Goal: Register for event/course

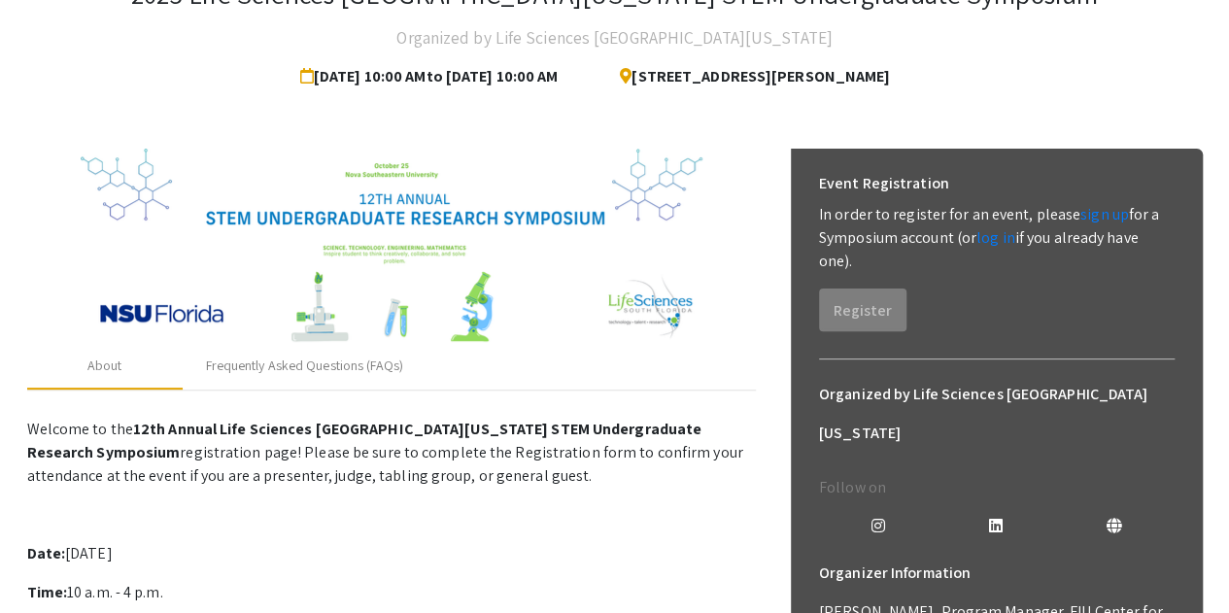
scroll to position [160, 0]
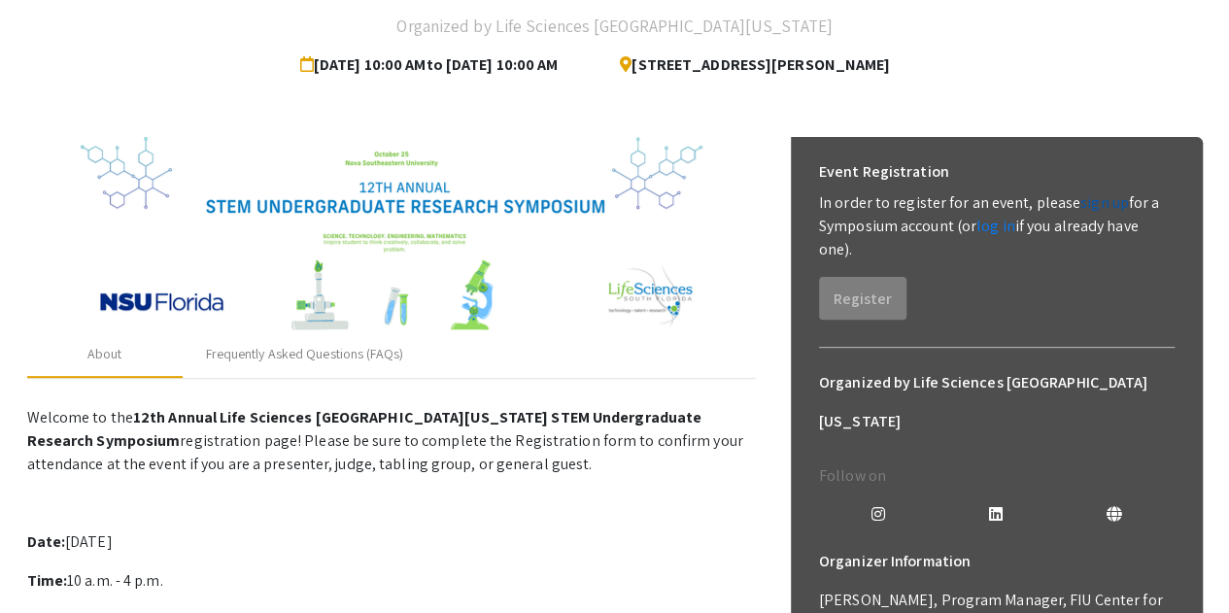
click at [1081, 205] on link "sign up" at bounding box center [1104, 202] width 49 height 20
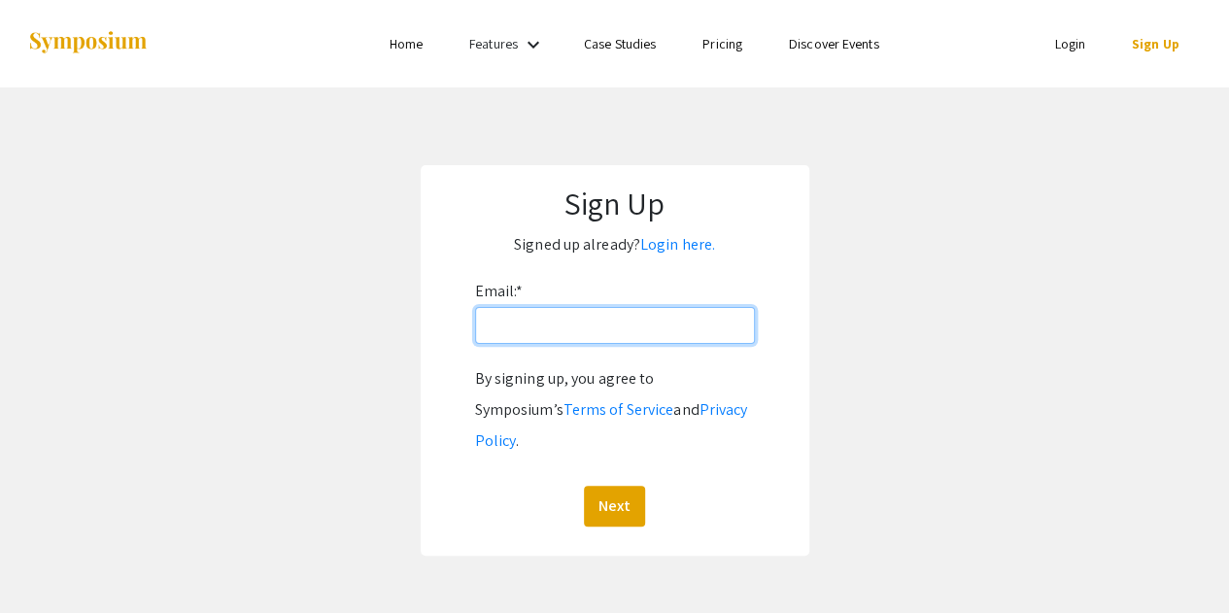
click at [608, 308] on input "Email: *" at bounding box center [615, 325] width 280 height 37
type input "[EMAIL_ADDRESS][DOMAIN_NAME]"
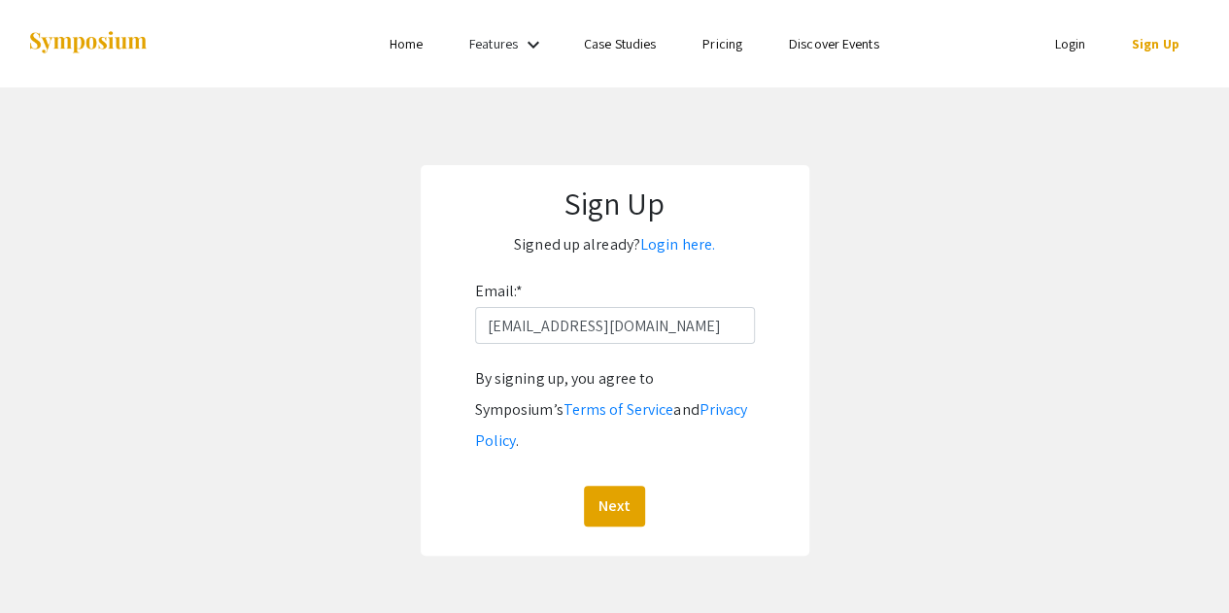
click at [616, 495] on div "Sign Up Signed up already? Login here. Email: * [EMAIL_ADDRESS][DOMAIN_NAME] By…" at bounding box center [615, 360] width 389 height 390
click at [610, 486] on button "Next" at bounding box center [614, 506] width 61 height 41
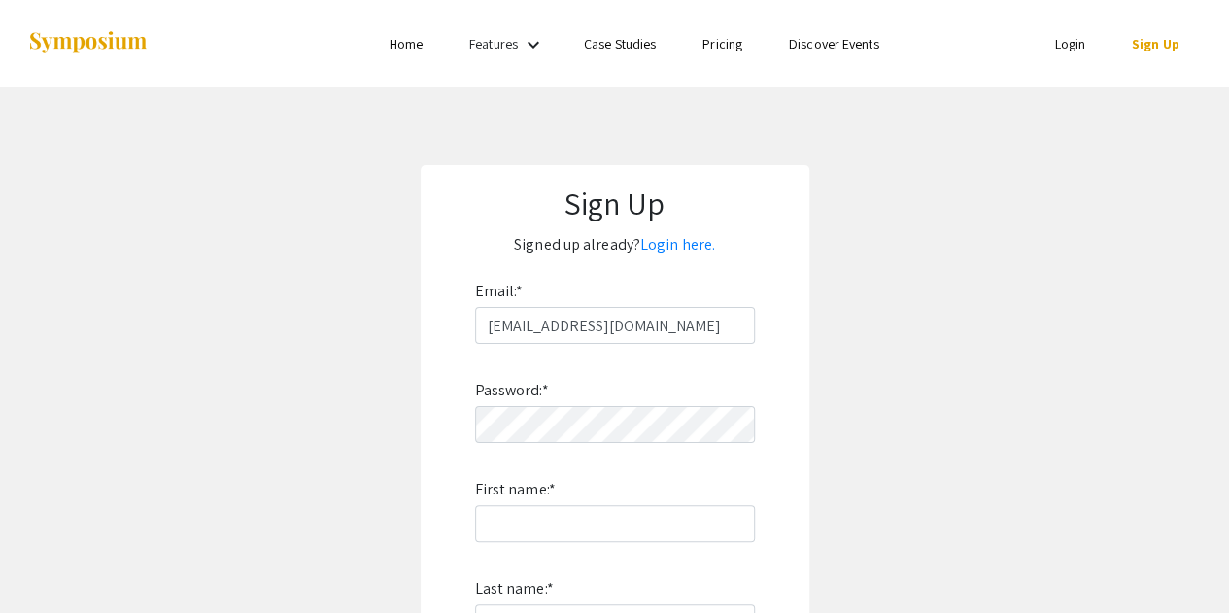
click at [587, 448] on div "Password: * First name: * Last name: * By signing up, you agree to Symposium’s …" at bounding box center [615, 599] width 280 height 511
type input "U"
type input "Gauri"
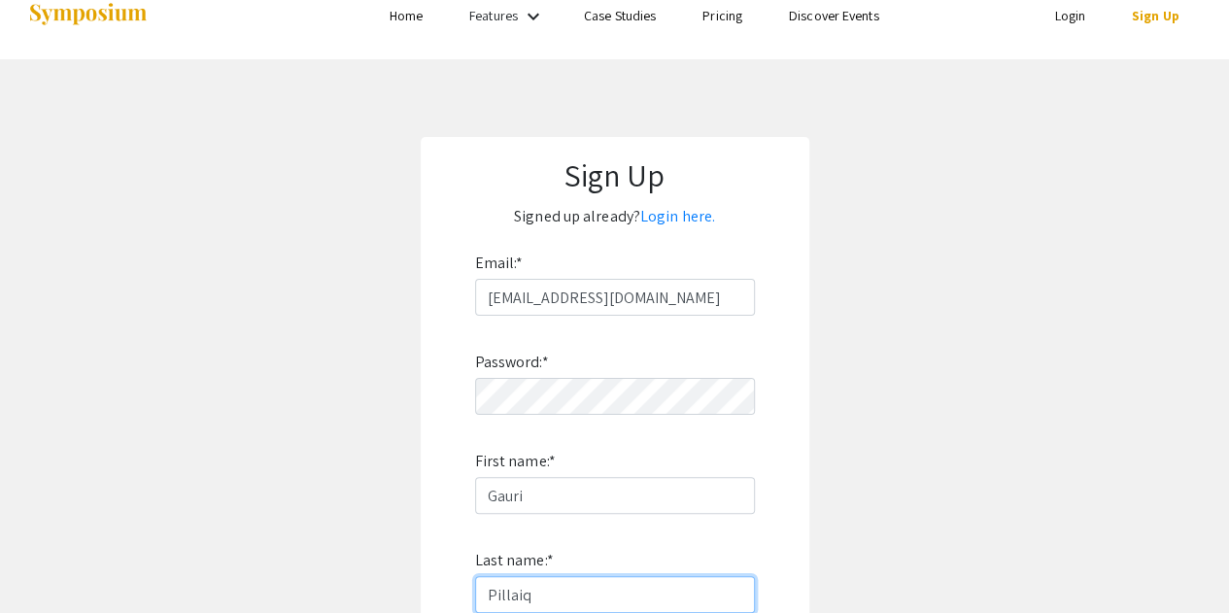
type input "Pillaiq"
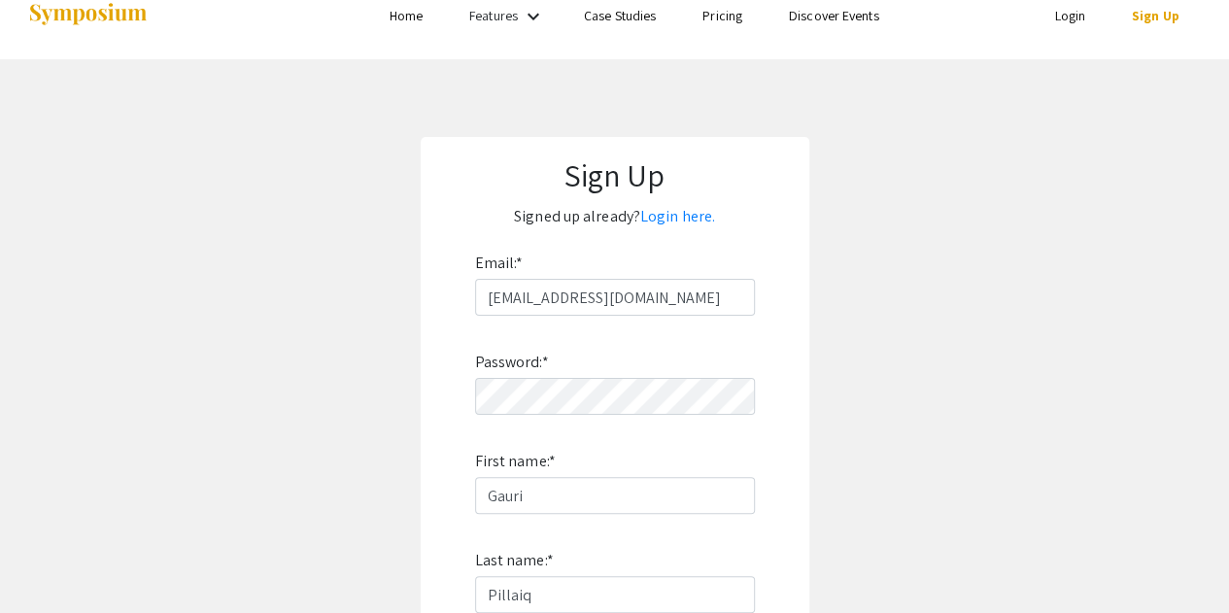
scroll to position [394, 0]
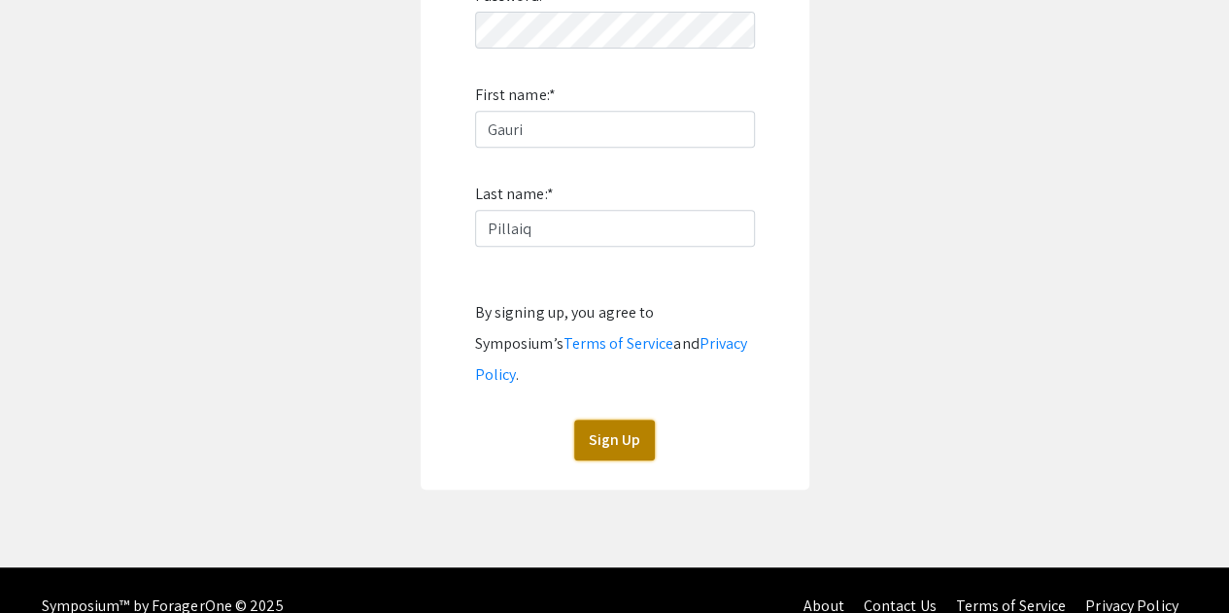
click at [622, 420] on button "Sign Up" at bounding box center [614, 440] width 81 height 41
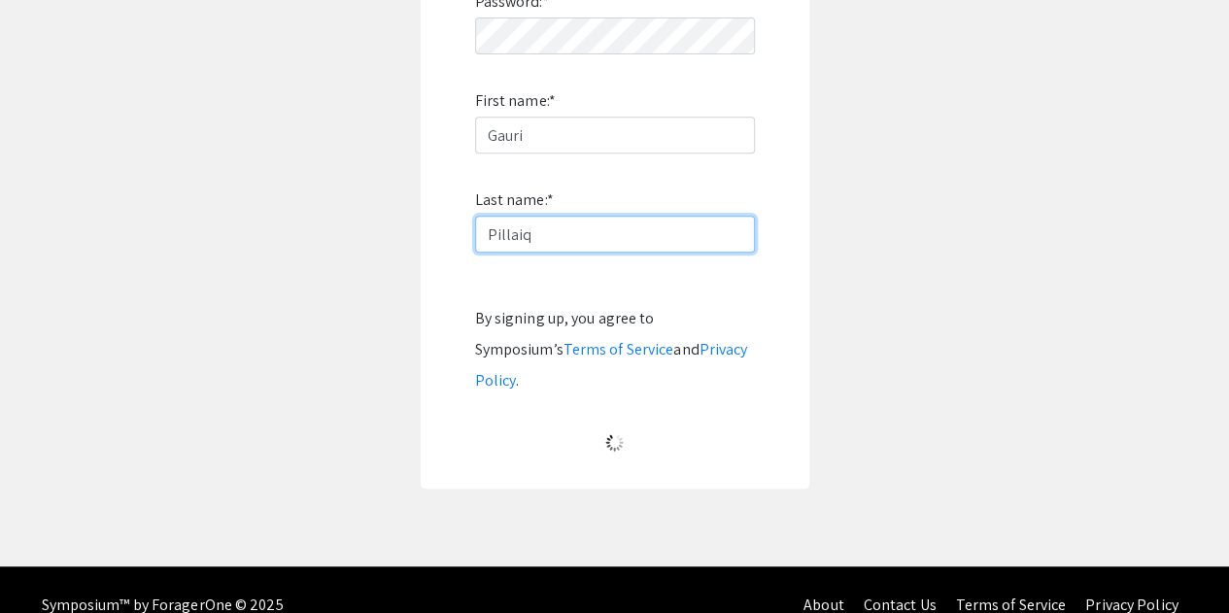
click at [534, 232] on input "Pillaiq" at bounding box center [615, 234] width 280 height 37
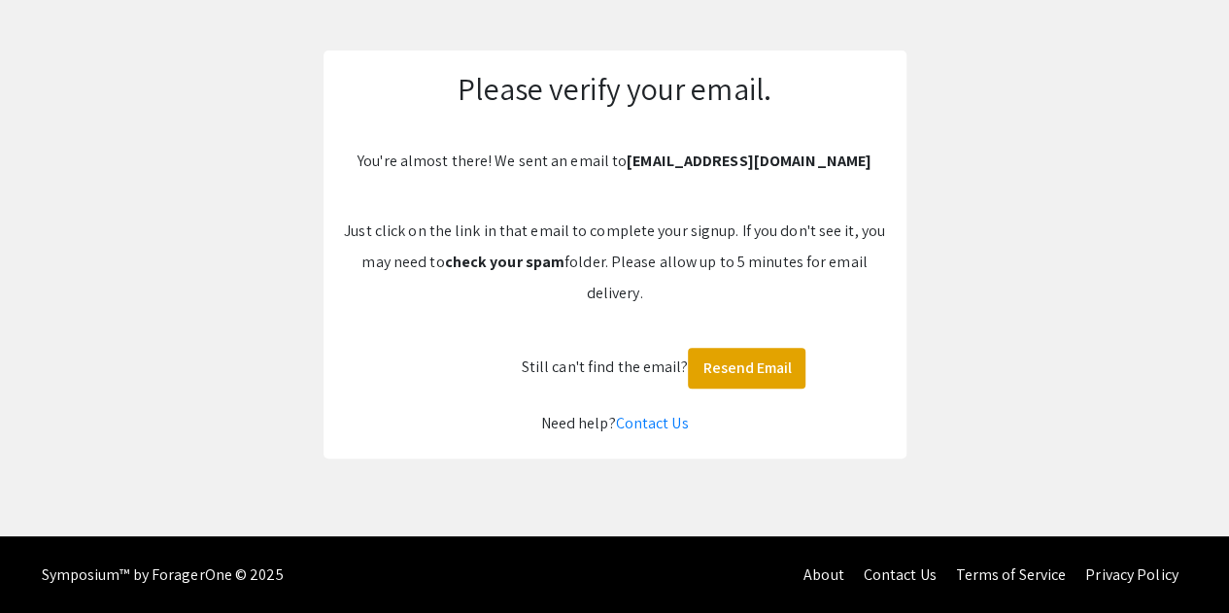
click at [584, 218] on p "Just click on the link in that email to complete your signup. If you don't see …" at bounding box center [615, 262] width 544 height 93
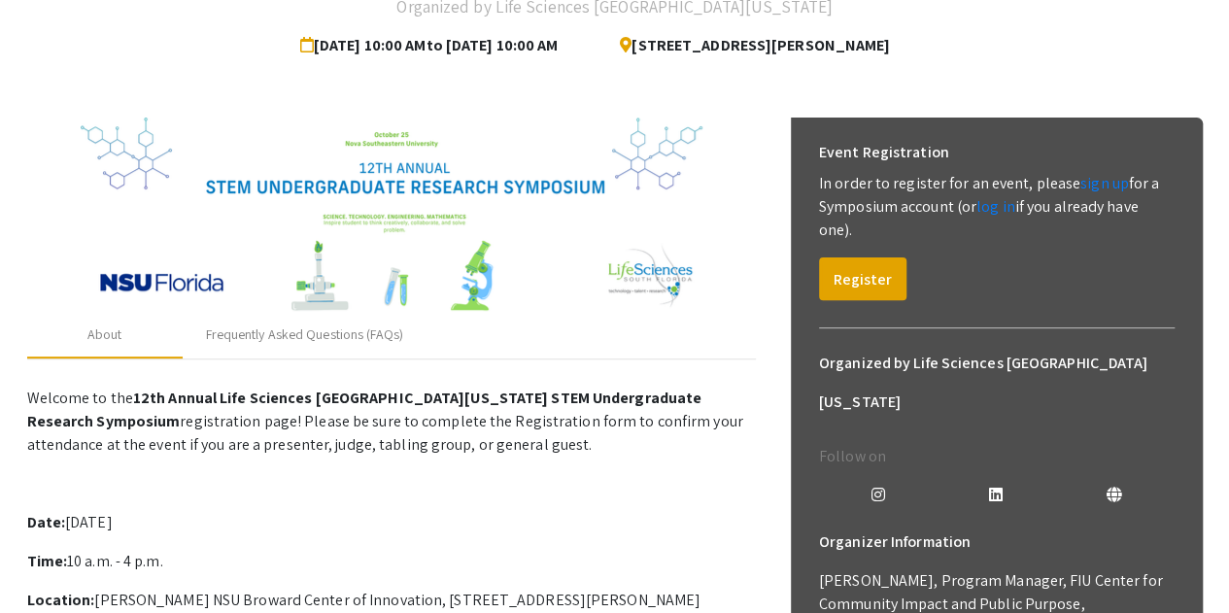
scroll to position [181, 0]
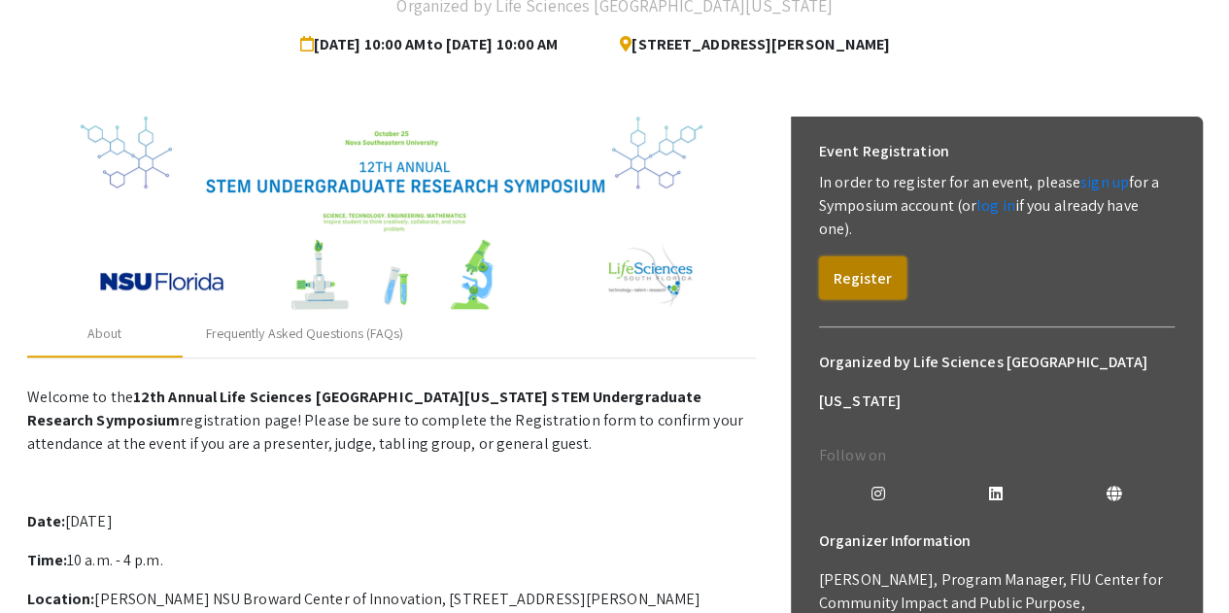
click at [876, 277] on button "Register" at bounding box center [862, 277] width 87 height 43
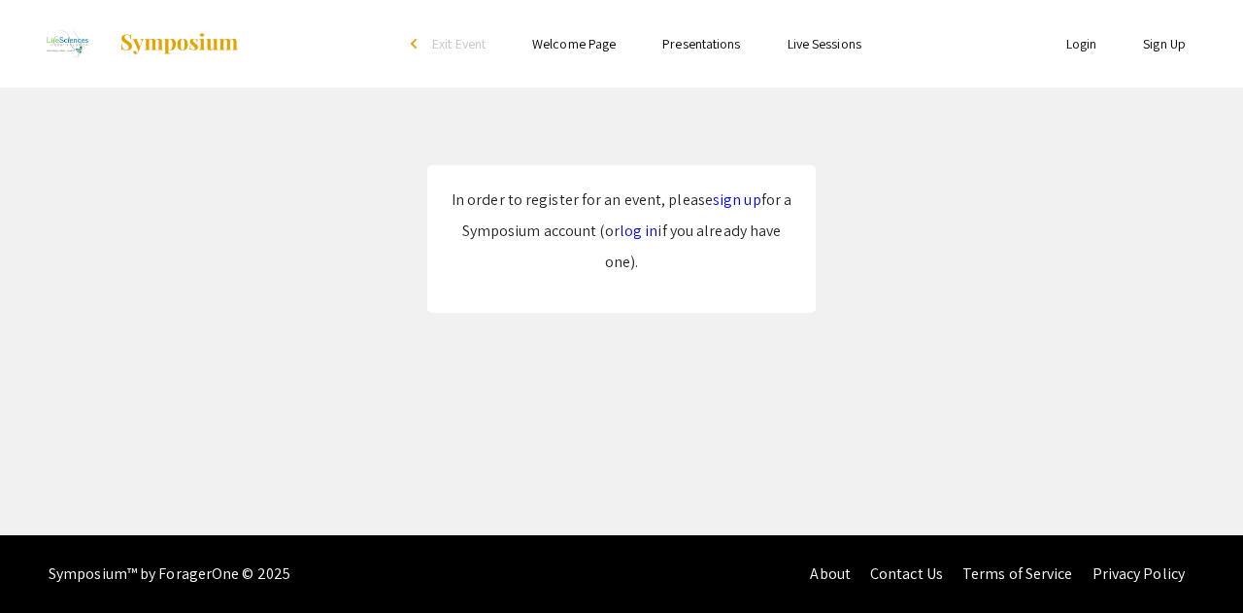
click at [629, 231] on link "log in" at bounding box center [639, 230] width 39 height 20
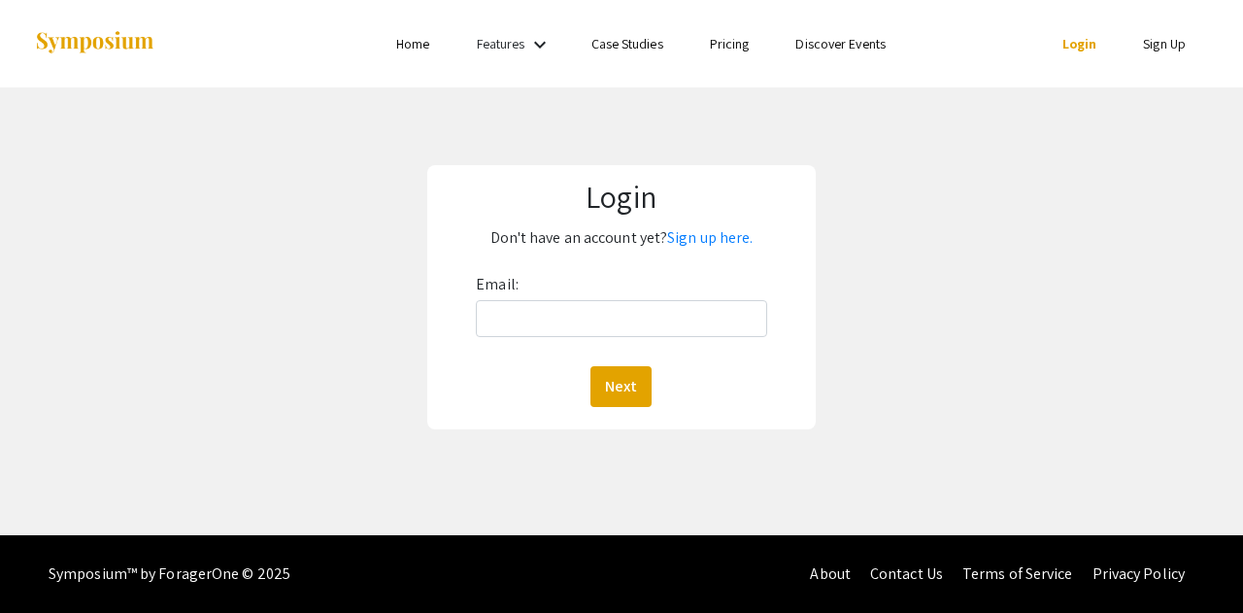
click at [565, 358] on div "Email: Next" at bounding box center [621, 338] width 291 height 138
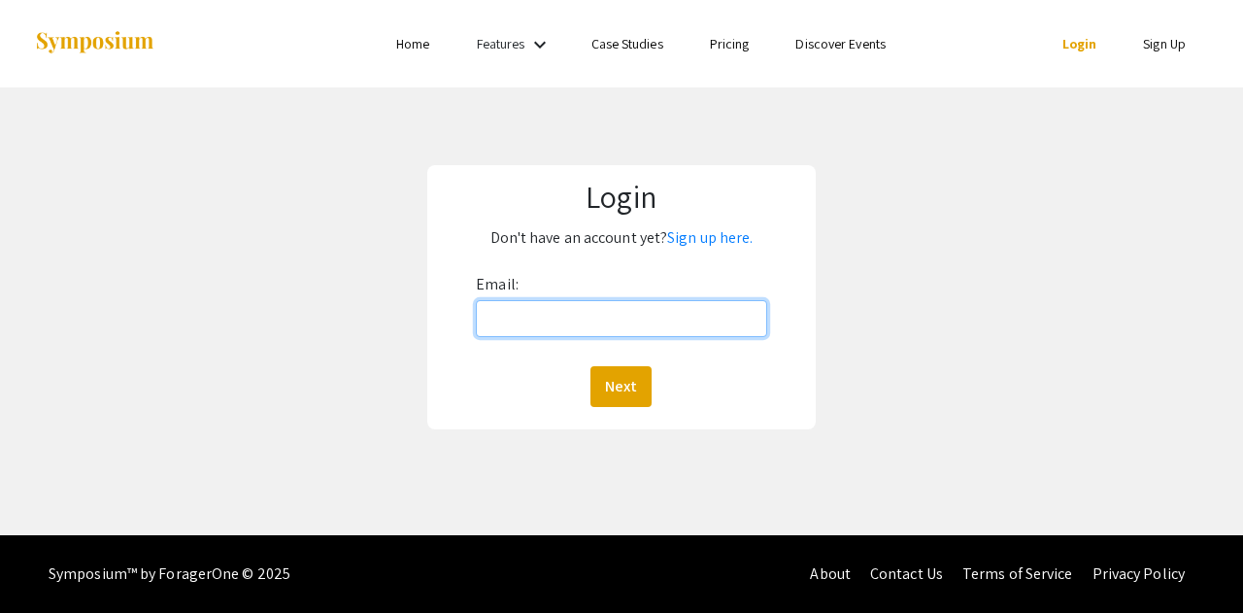
click at [541, 322] on input "Email:" at bounding box center [621, 318] width 291 height 37
type input "[EMAIL_ADDRESS][DOMAIN_NAME]"
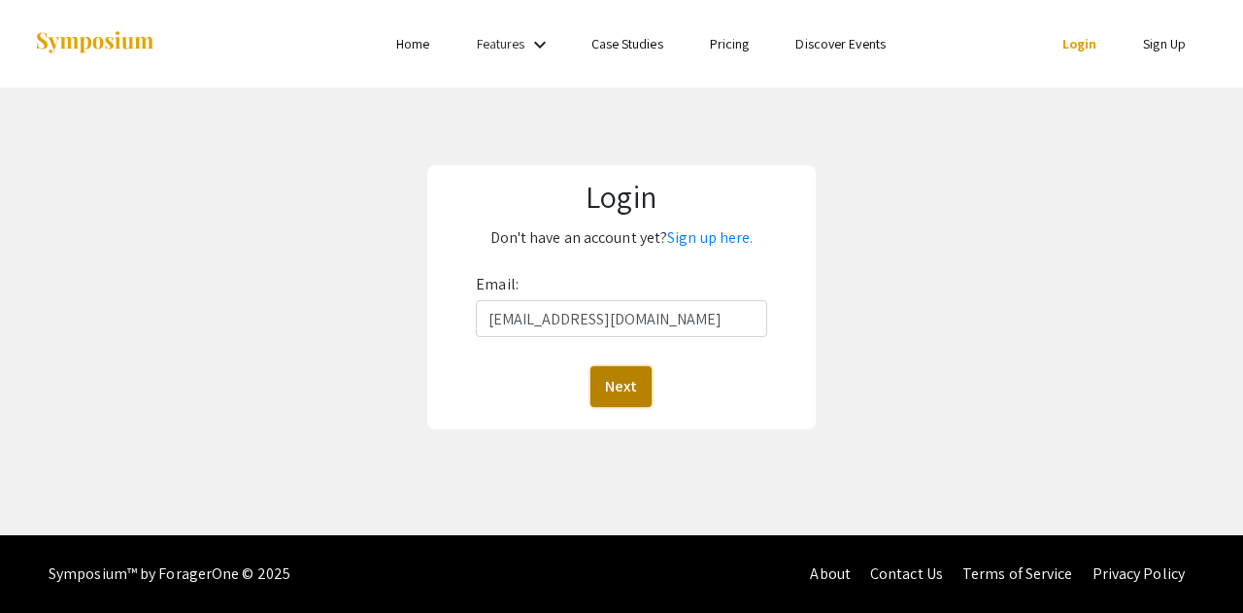
click at [591, 366] on button "Next" at bounding box center [621, 386] width 61 height 41
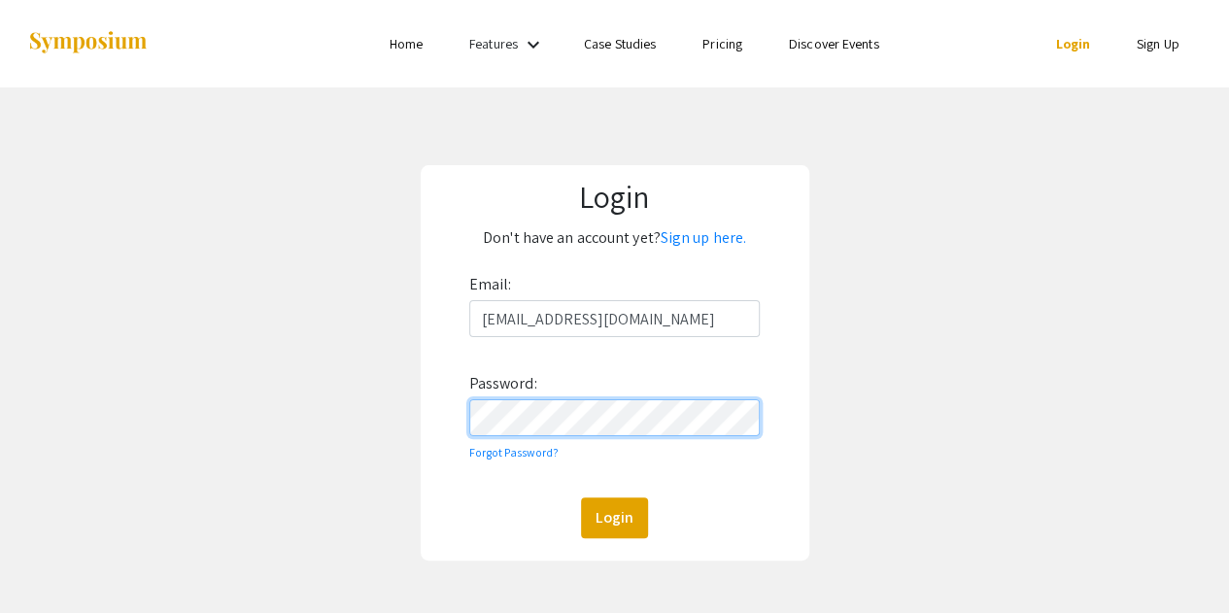
click at [581, 497] on button "Login" at bounding box center [614, 517] width 67 height 41
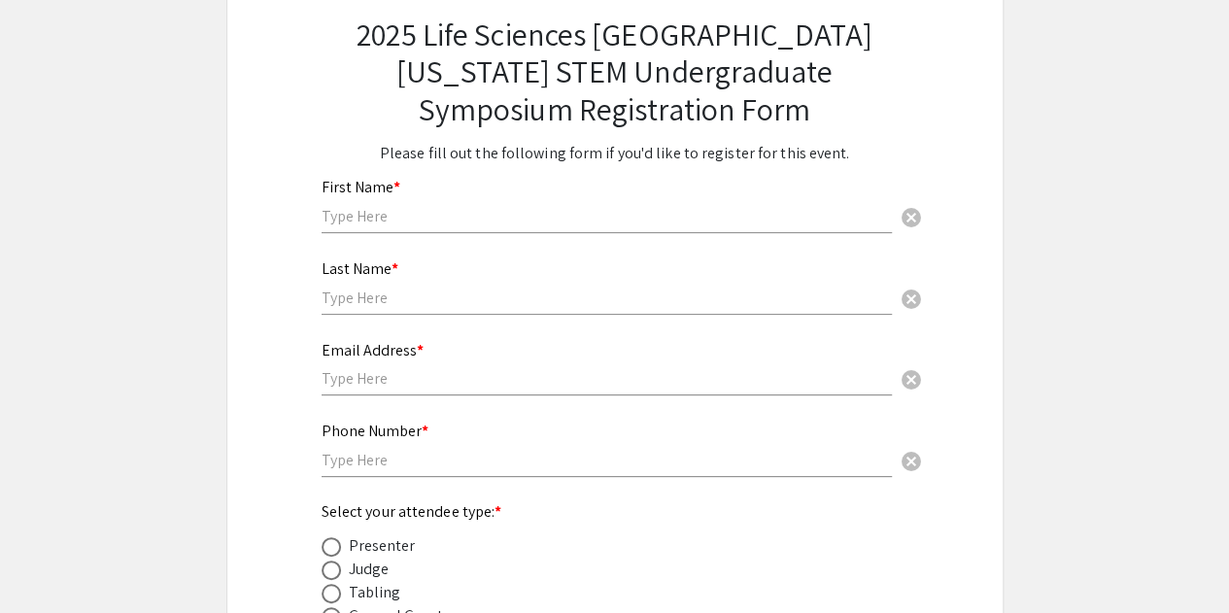
scroll to position [141, 0]
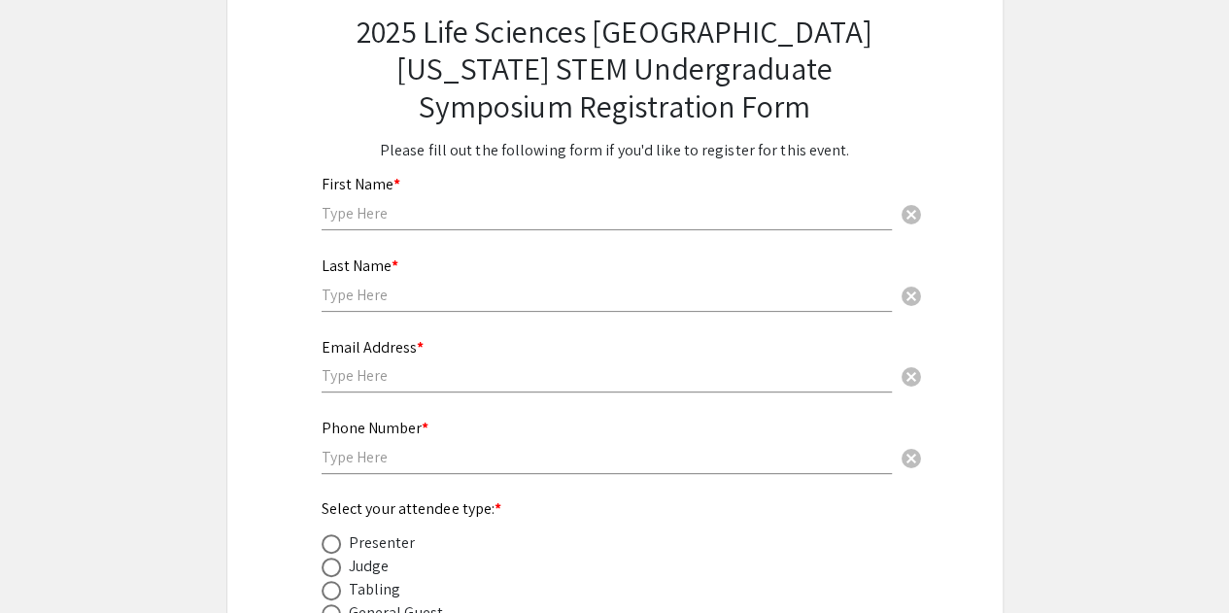
click at [560, 213] on input "text" at bounding box center [607, 213] width 570 height 20
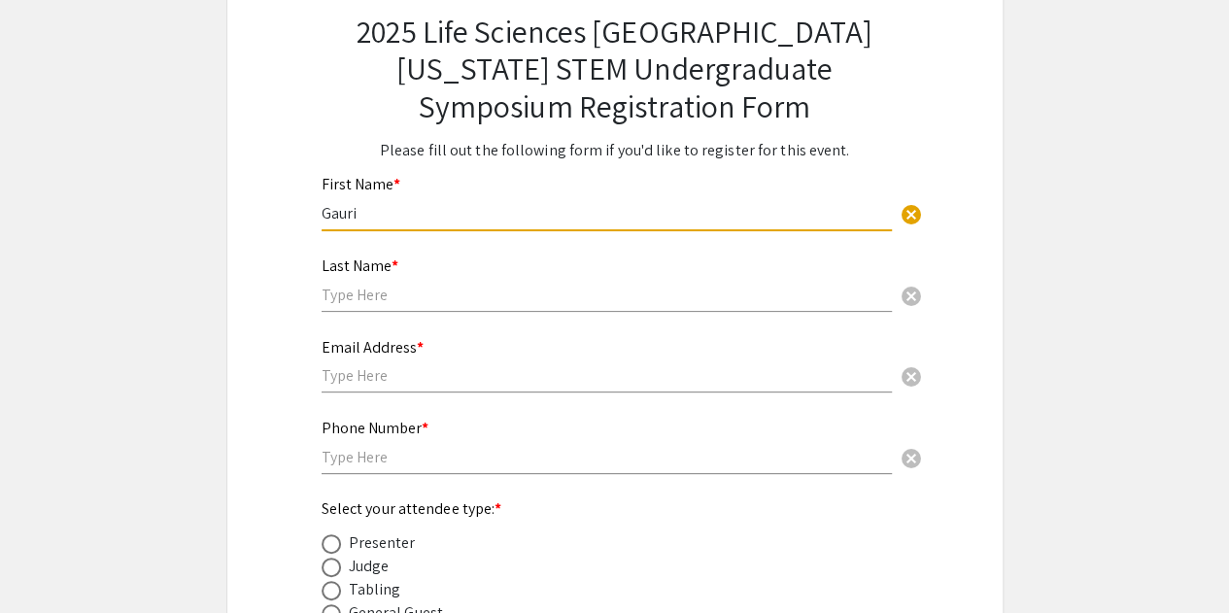
type input "Gauri"
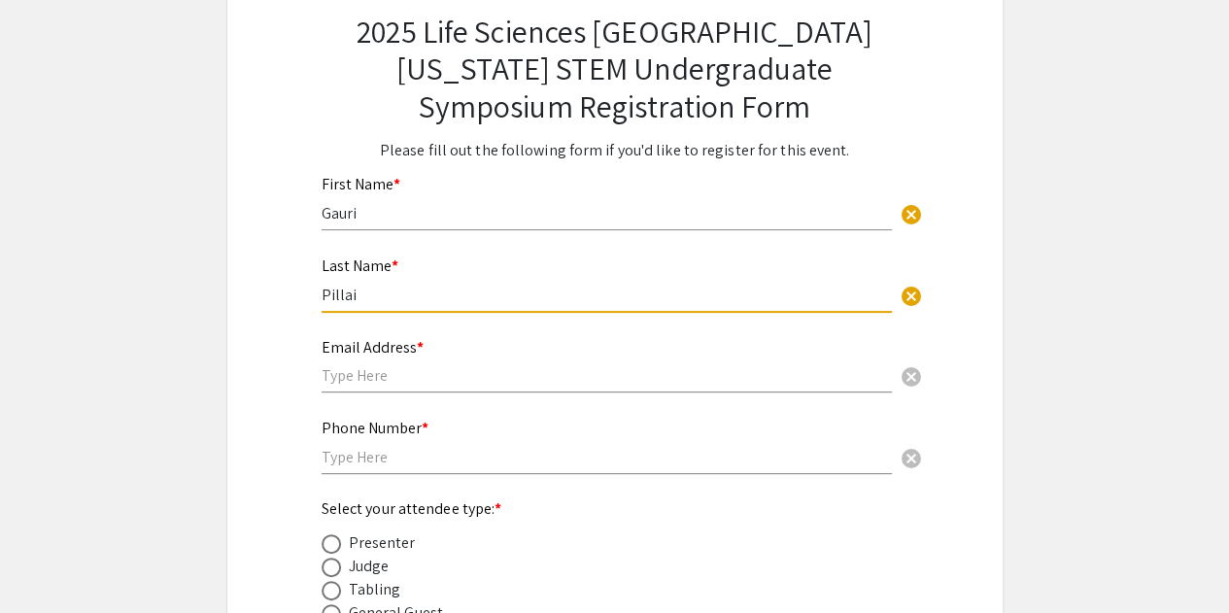
type input "Pillai"
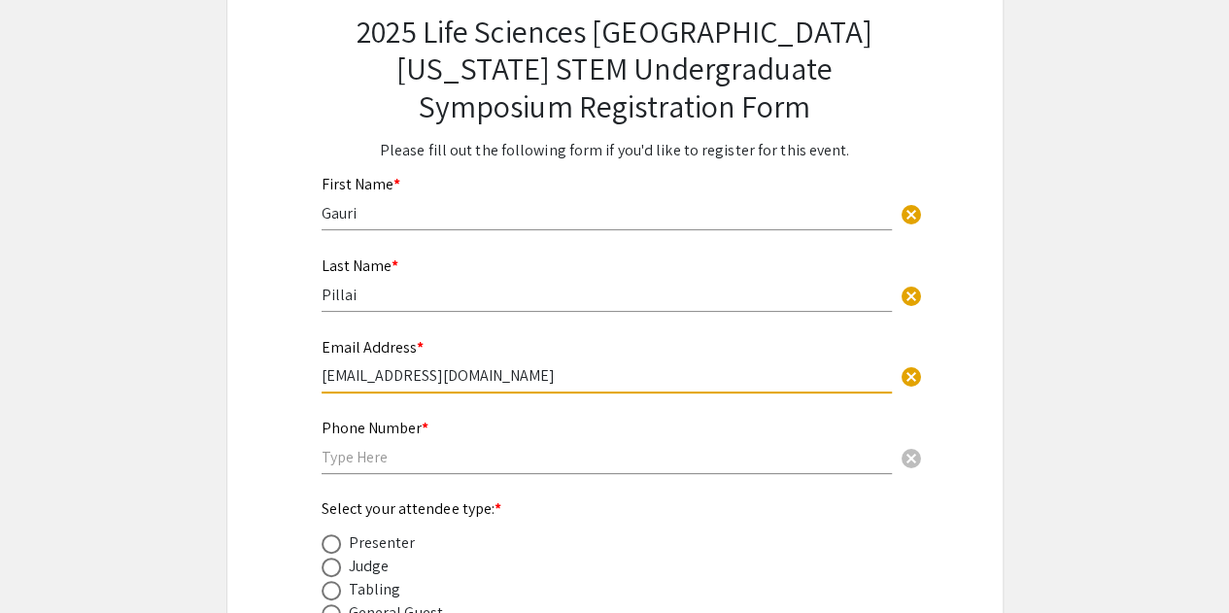
type input "[EMAIL_ADDRESS][DOMAIN_NAME]"
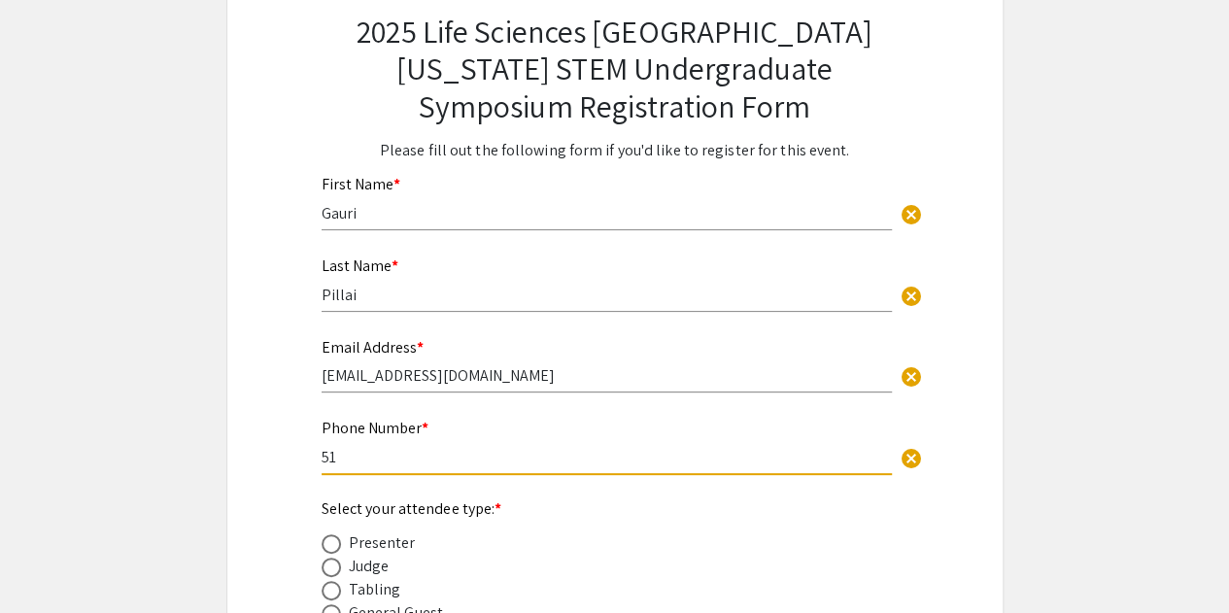
type input "5"
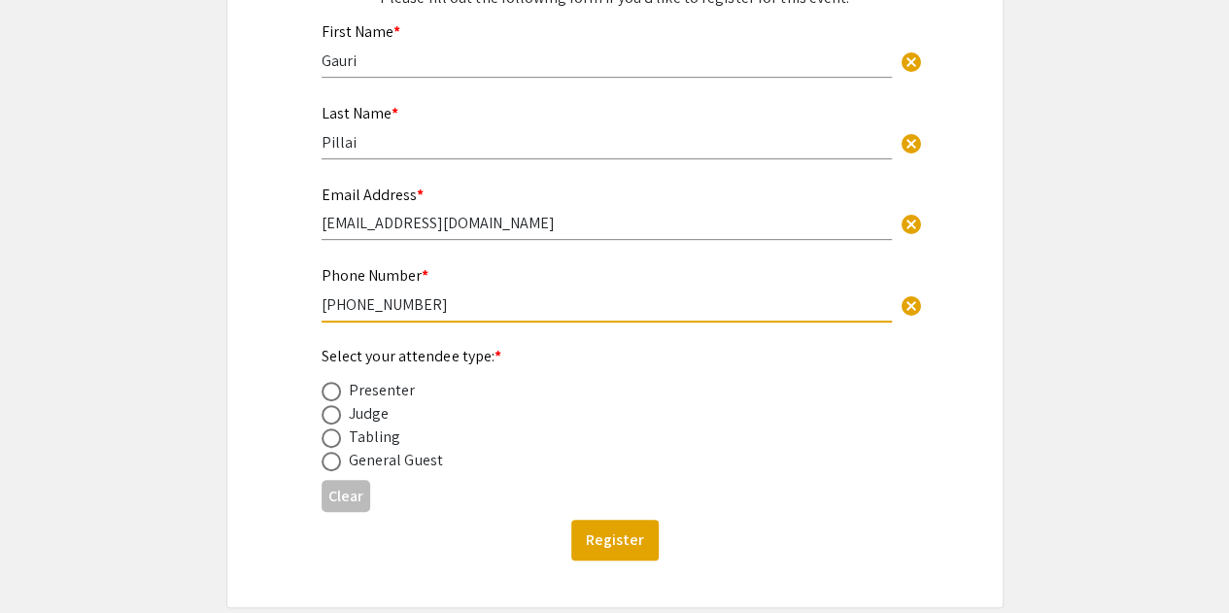
type input "[PHONE_NUMBER]"
click at [413, 467] on div "General Guest" at bounding box center [396, 460] width 94 height 23
click at [334, 465] on span at bounding box center [331, 461] width 19 height 19
click at [334, 465] on input "radio" at bounding box center [331, 461] width 19 height 19
radio input "true"
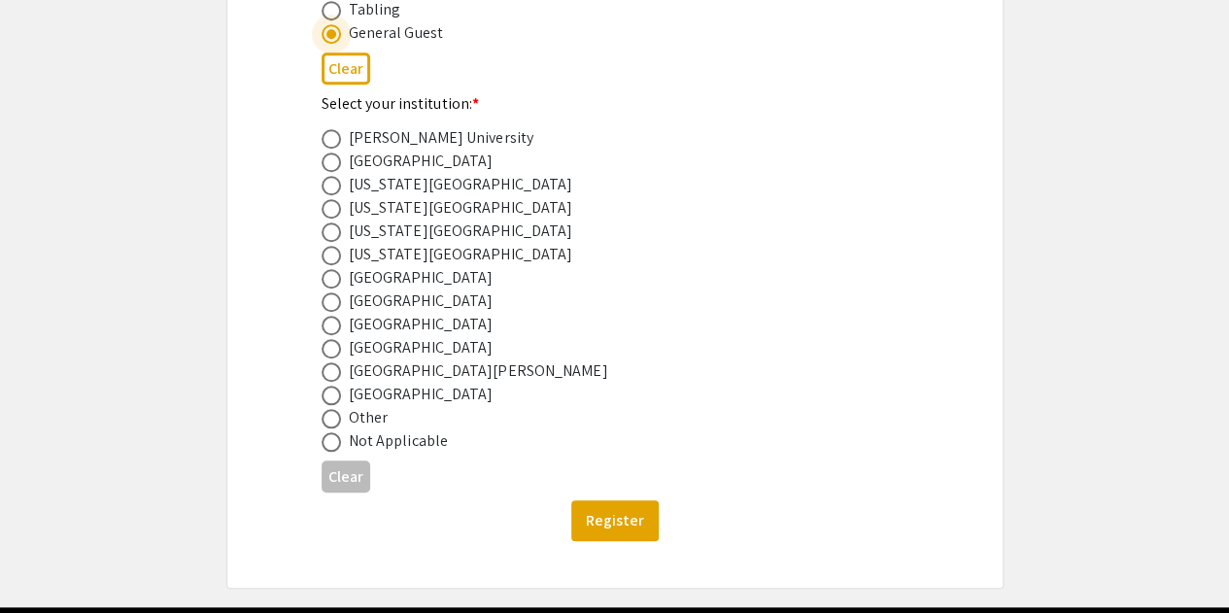
scroll to position [729, 0]
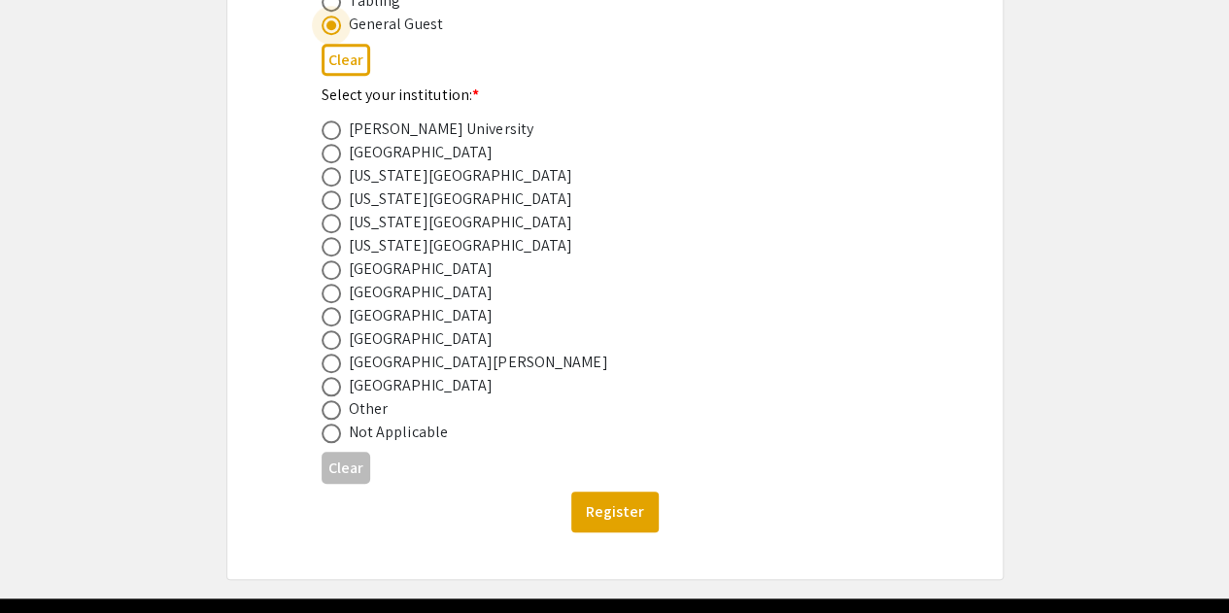
click at [331, 313] on span at bounding box center [331, 316] width 19 height 19
click at [331, 313] on input "radio" at bounding box center [331, 316] width 19 height 19
radio input "true"
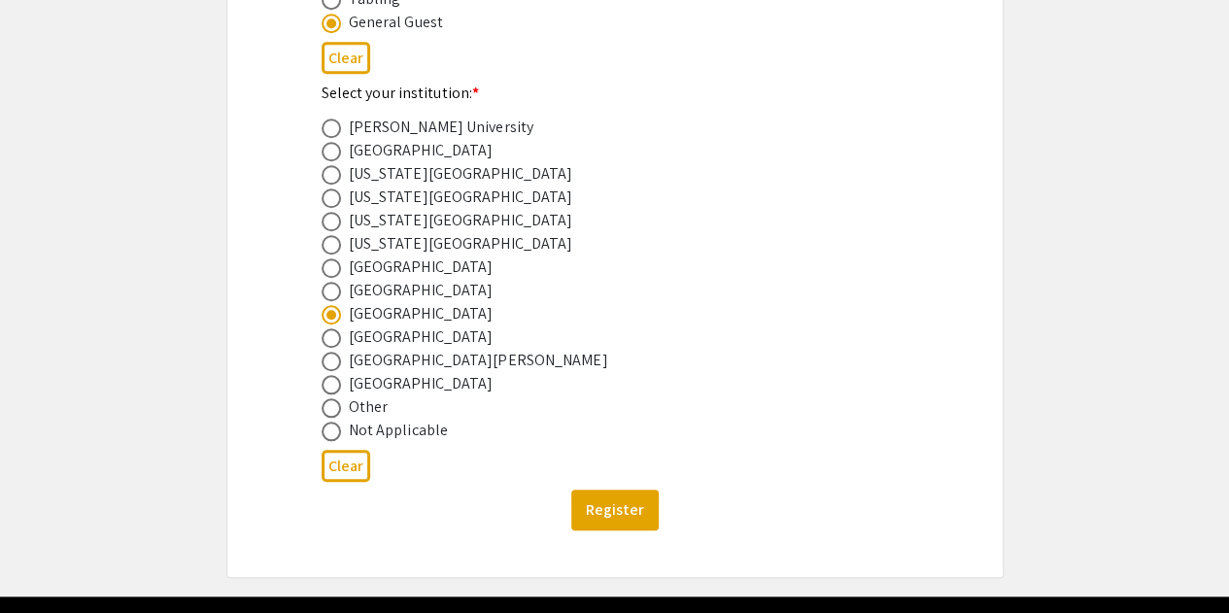
scroll to position [793, 0]
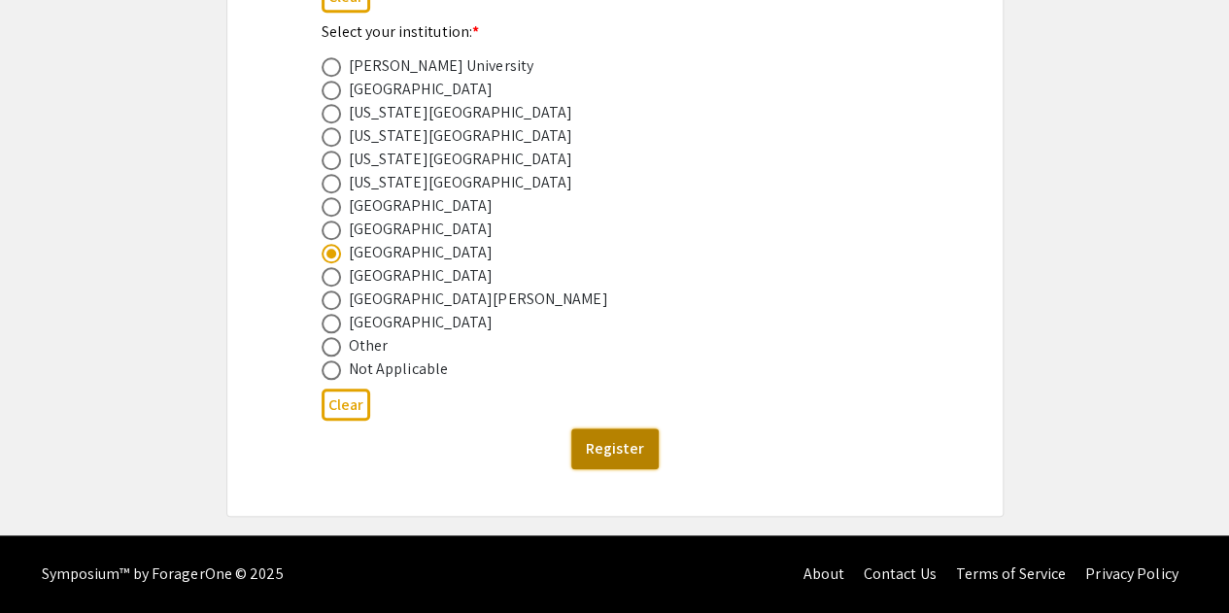
click at [615, 450] on button "Register" at bounding box center [614, 448] width 87 height 41
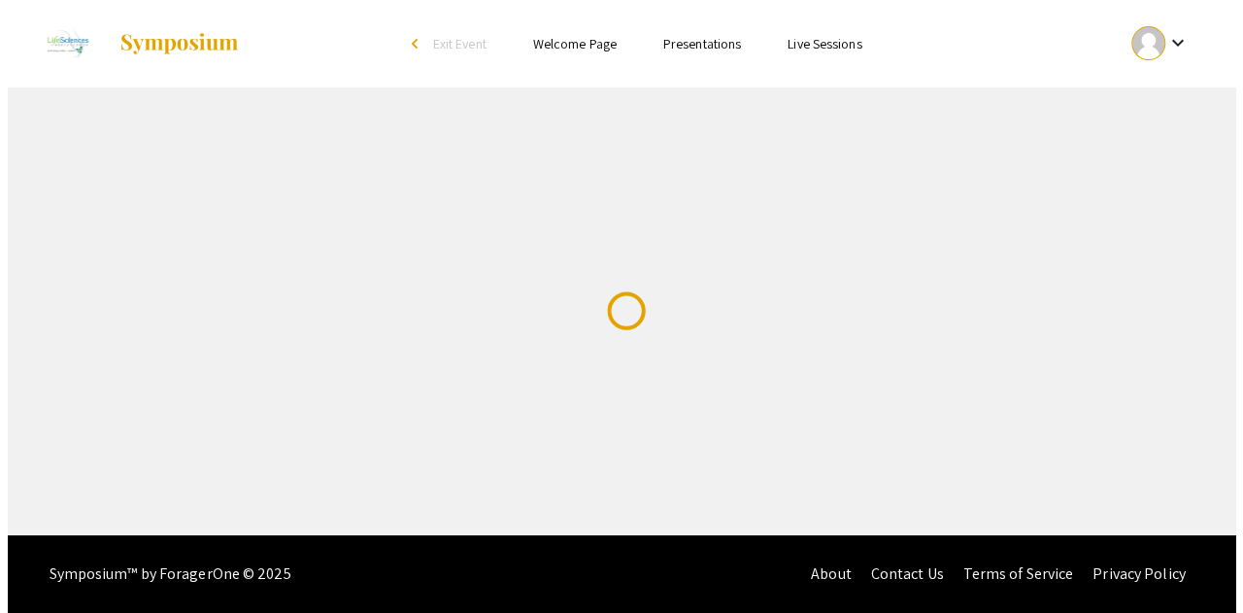
scroll to position [0, 0]
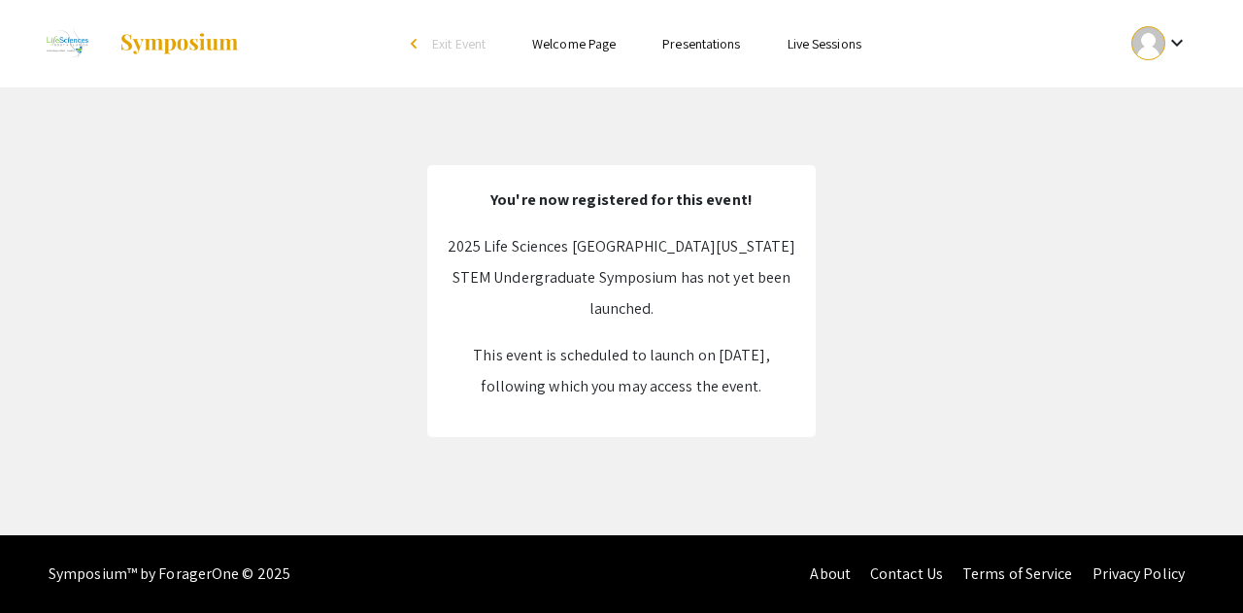
click at [615, 450] on div "Skip navigation arrow_back_ios Exit Event Welcome Page Presentations Live Sessi…" at bounding box center [621, 267] width 1243 height 535
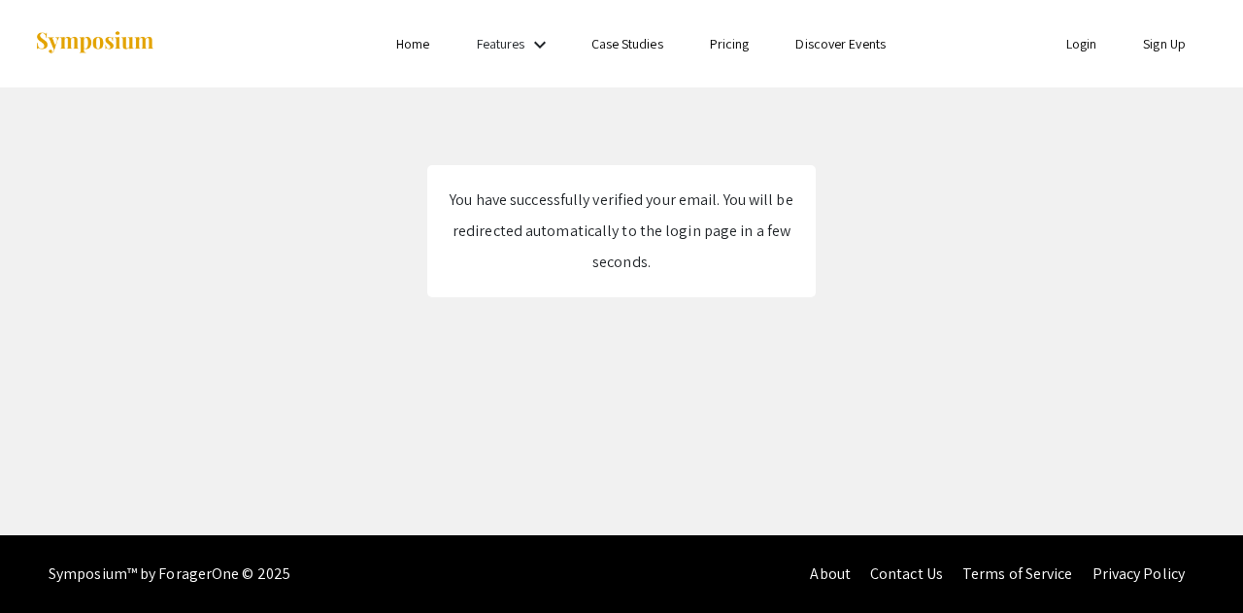
click at [1072, 39] on link "Login" at bounding box center [1082, 43] width 31 height 17
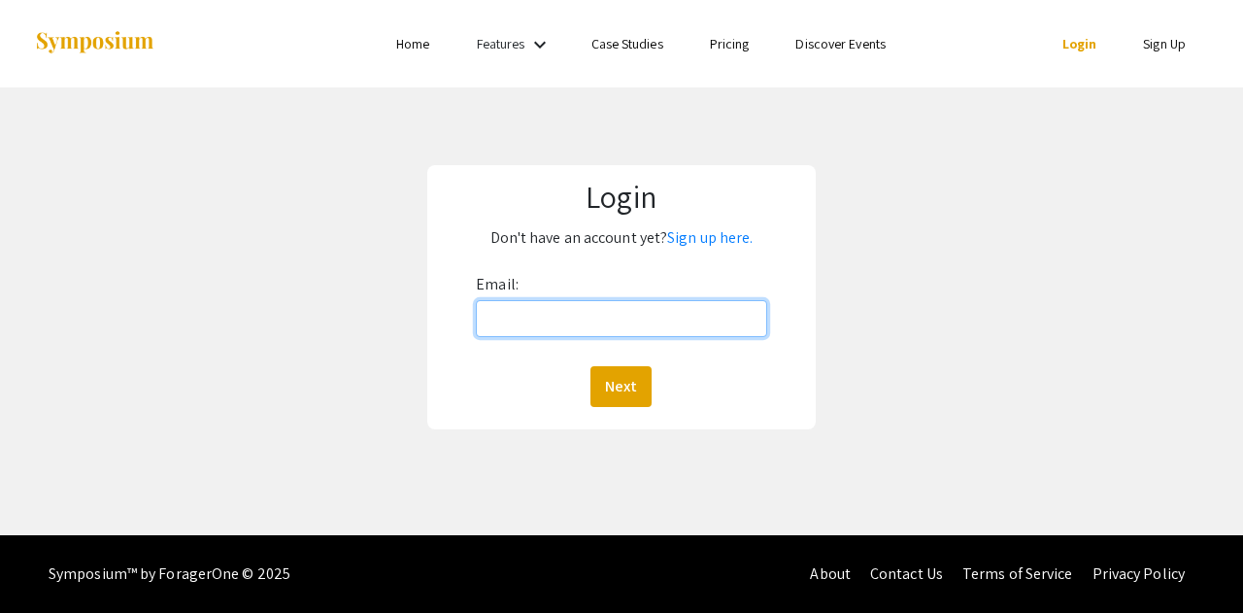
click at [518, 317] on input "Email:" at bounding box center [621, 318] width 291 height 37
type input "[EMAIL_ADDRESS][DOMAIN_NAME]"
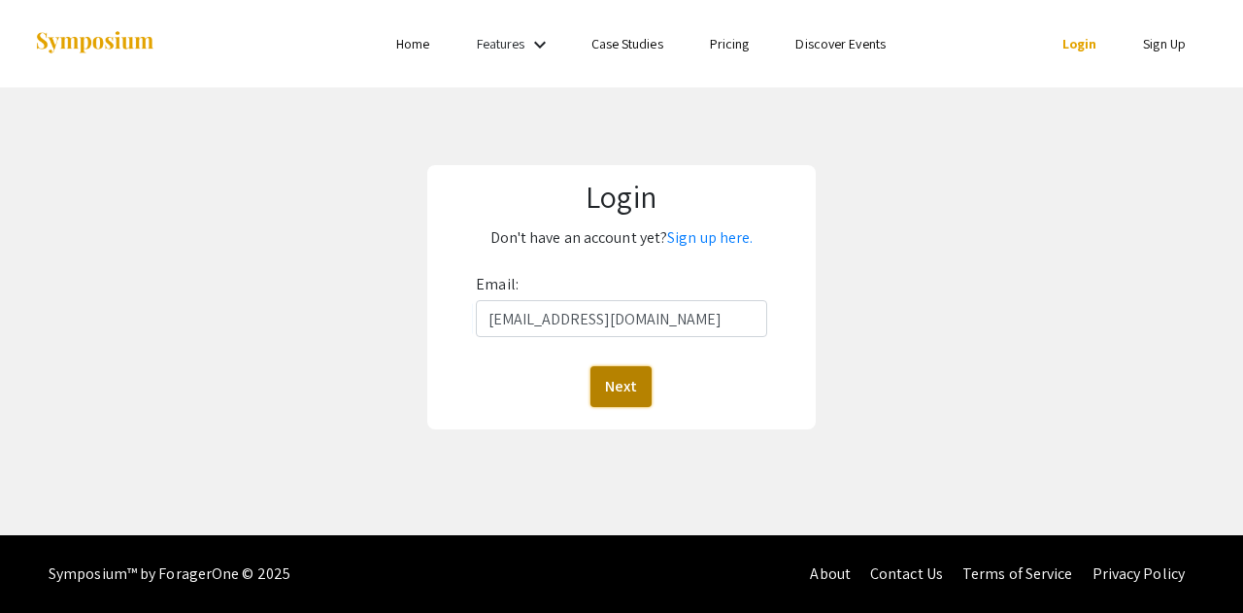
click at [612, 388] on button "Next" at bounding box center [621, 386] width 61 height 41
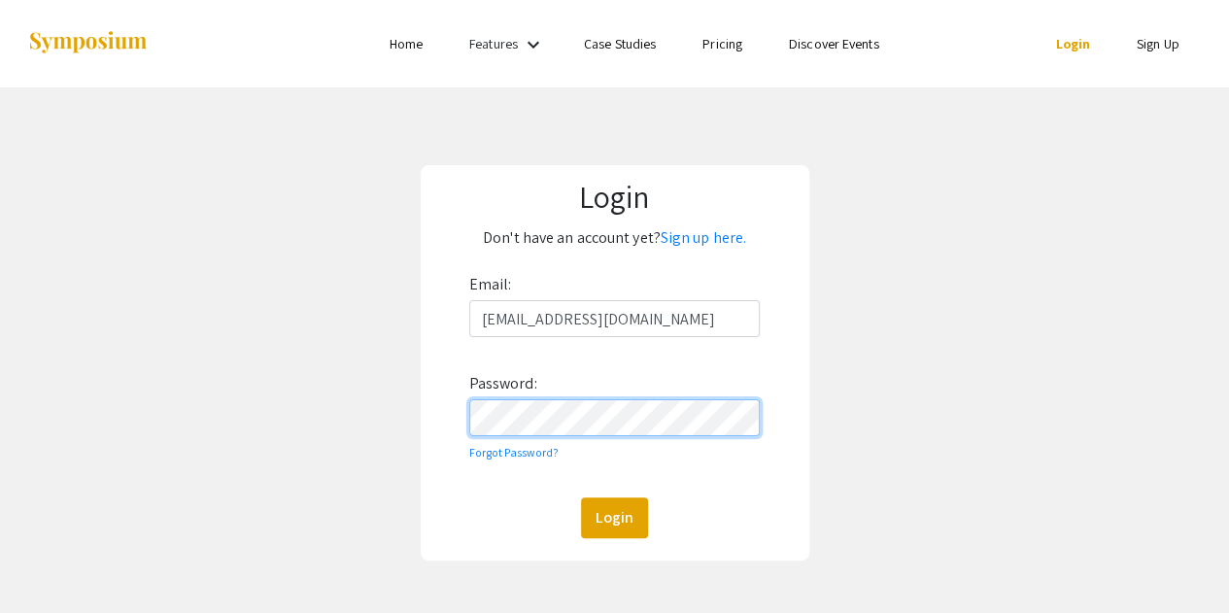
click at [581, 497] on button "Login" at bounding box center [614, 517] width 67 height 41
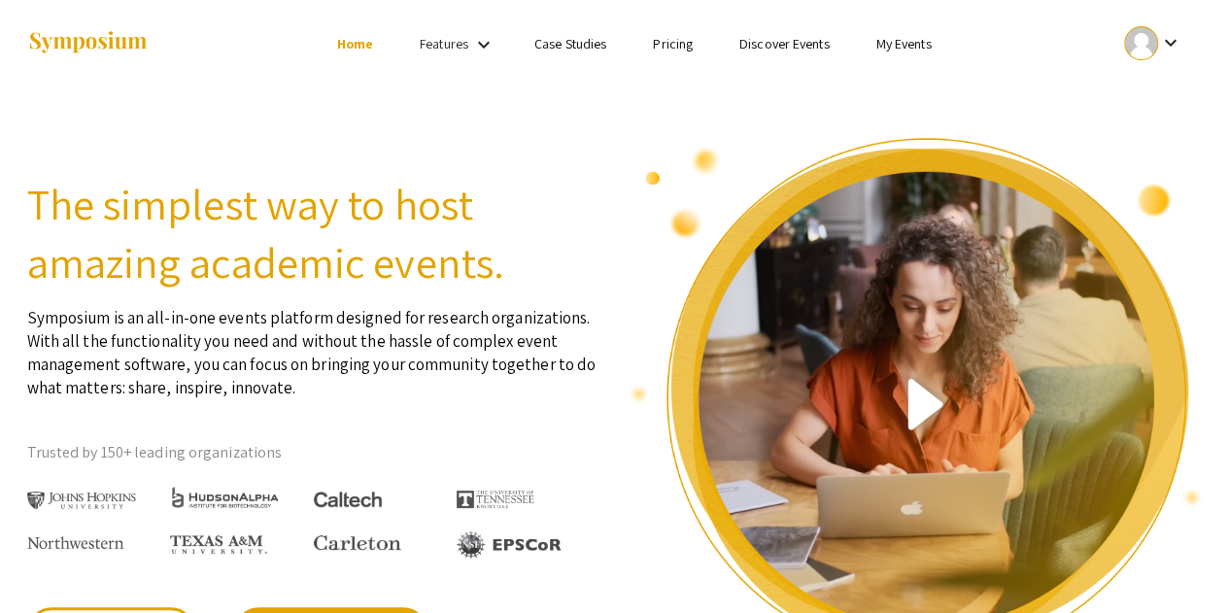
click at [1162, 61] on div "keyboard_arrow_down" at bounding box center [1152, 43] width 67 height 44
click at [1160, 91] on button "My Account" at bounding box center [1162, 96] width 119 height 47
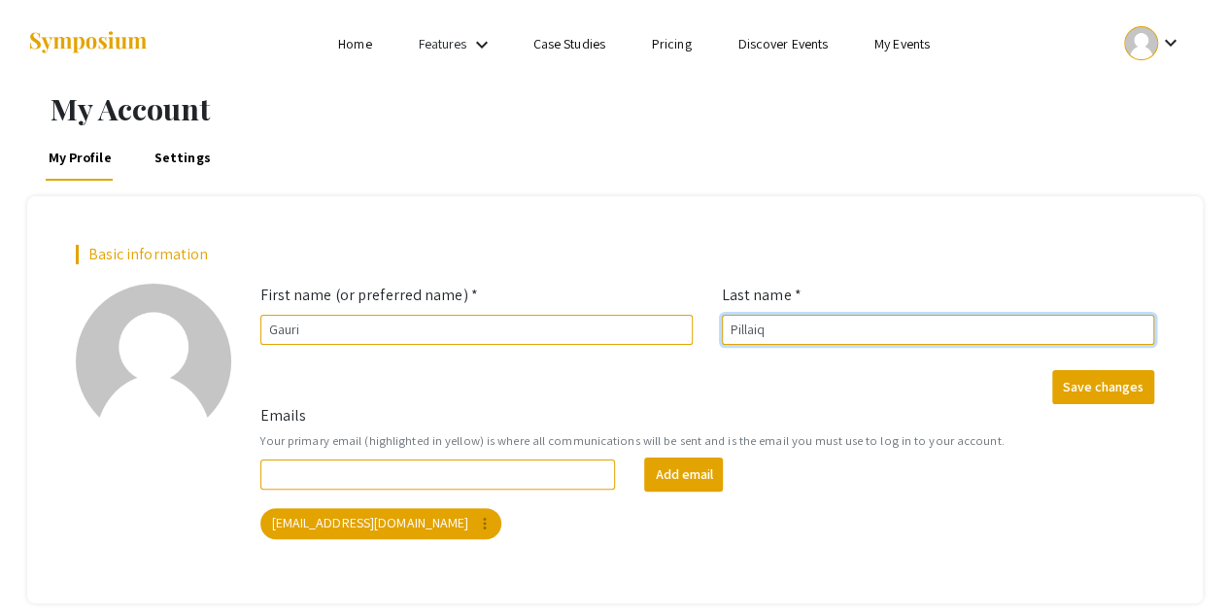
click at [861, 329] on input "Pillaiq" at bounding box center [938, 330] width 432 height 30
type input "Pillai"
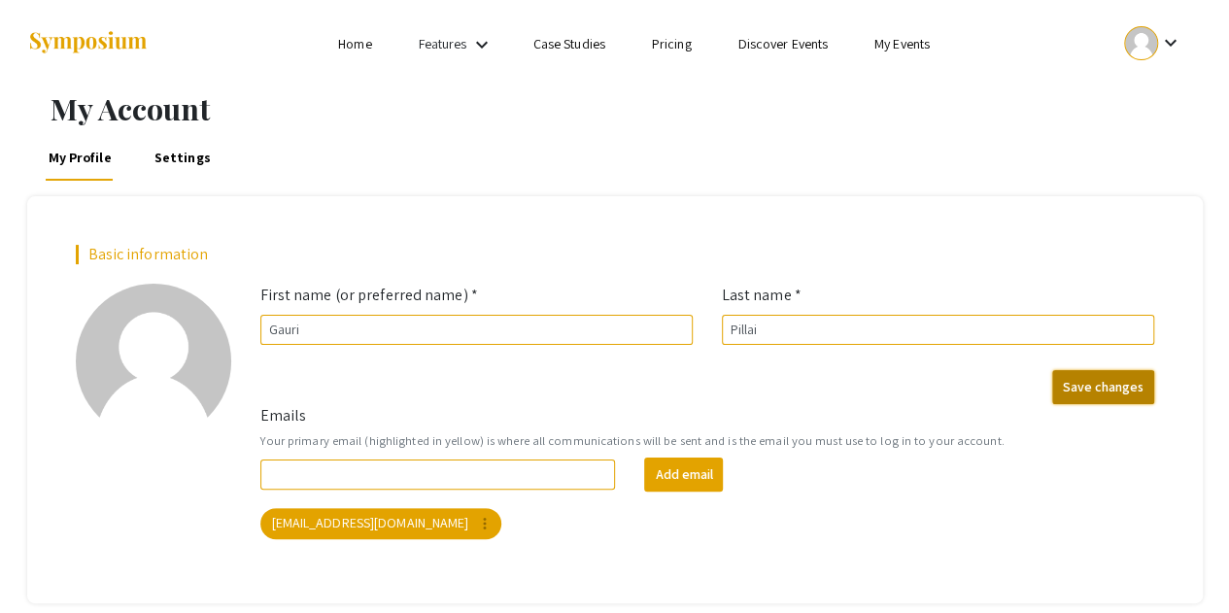
click at [1103, 390] on button "Save changes" at bounding box center [1103, 387] width 102 height 34
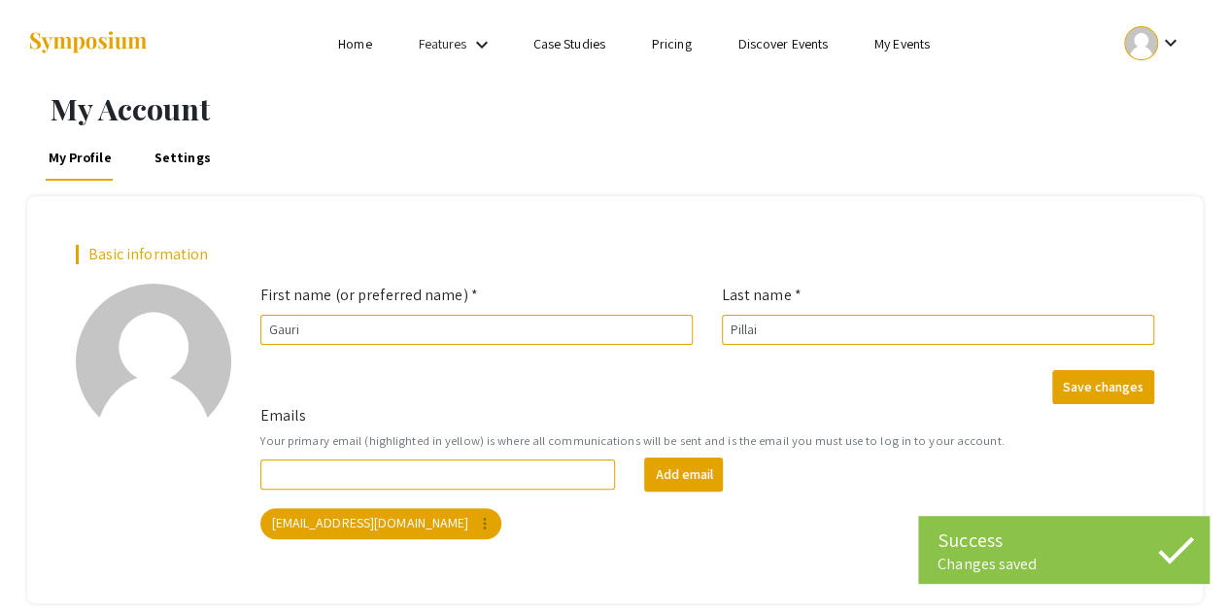
click at [331, 26] on div at bounding box center [221, 43] width 388 height 87
